Goal: Find specific page/section: Find specific page/section

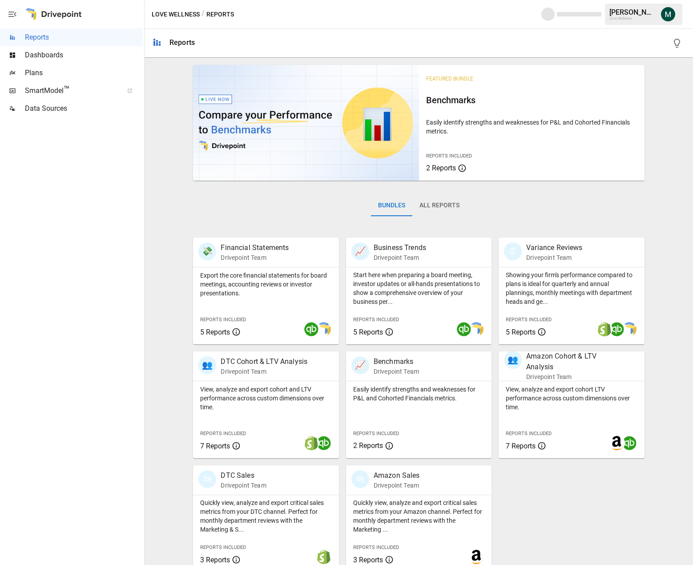
click at [72, 76] on span "Plans" at bounding box center [84, 73] width 118 height 11
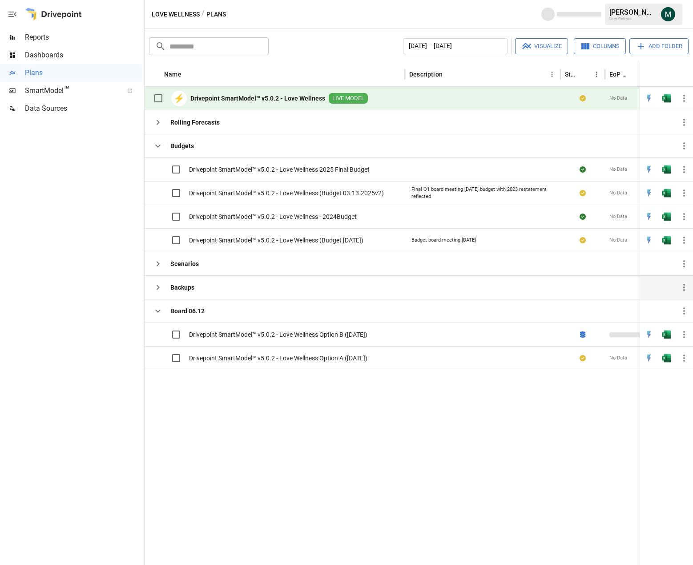
click at [158, 285] on icon "button" at bounding box center [158, 287] width 3 height 5
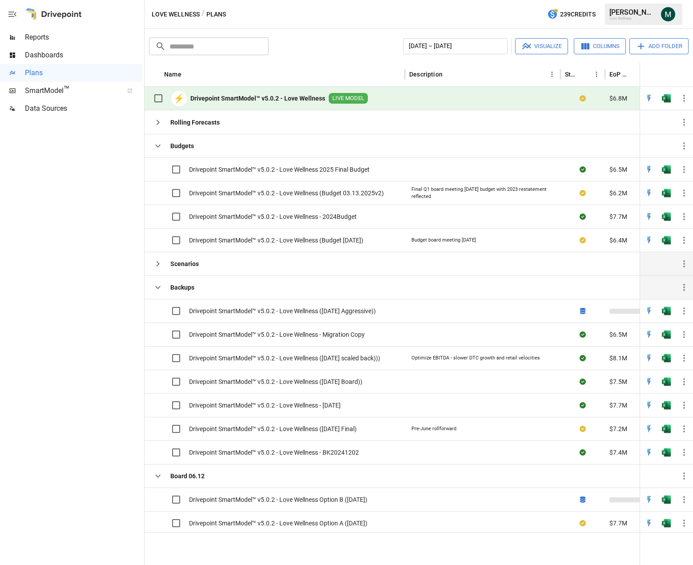
click at [158, 264] on icon "button" at bounding box center [158, 264] width 11 height 11
click at [159, 267] on icon "button" at bounding box center [158, 264] width 11 height 11
click at [156, 264] on icon "button" at bounding box center [158, 264] width 11 height 11
click at [158, 129] on button "button" at bounding box center [158, 122] width 18 height 18
click at [159, 127] on button "button" at bounding box center [158, 122] width 18 height 18
